Goal: Information Seeking & Learning: Learn about a topic

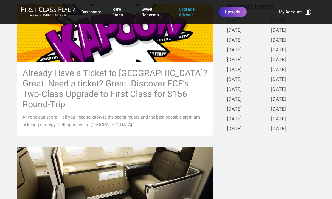
scroll to position [147, 0]
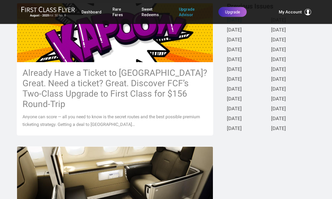
click at [171, 84] on h3 "Already Have a Ticket to [GEOGRAPHIC_DATA]? Great. Need a ticket? Great. Discov…" at bounding box center [114, 89] width 185 height 42
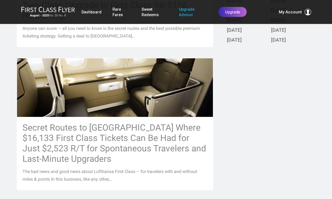
scroll to position [235, 0]
click at [187, 129] on h3 "Secret Routes to [GEOGRAPHIC_DATA] Where $16,133 First Class Tickets Can Be Had…" at bounding box center [114, 143] width 185 height 42
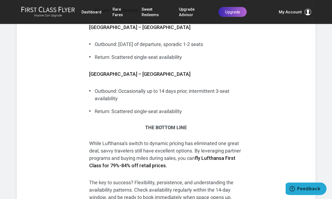
scroll to position [2470, 0]
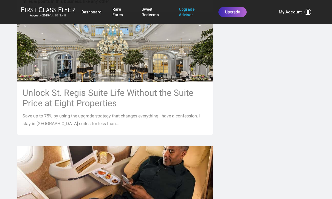
scroll to position [415, 0]
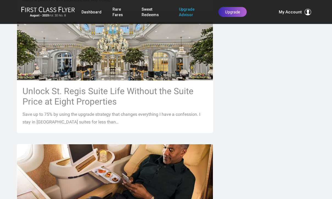
click at [166, 86] on h3 "Unlock St. Regis Suite Life Without the Suite Price at Eight Properties" at bounding box center [114, 96] width 185 height 21
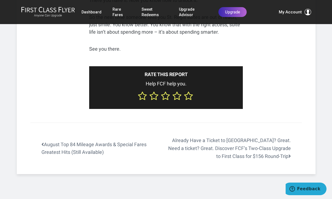
scroll to position [2177, 0]
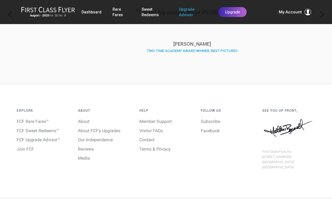
scroll to position [896, 0]
